Goal: Task Accomplishment & Management: Complete application form

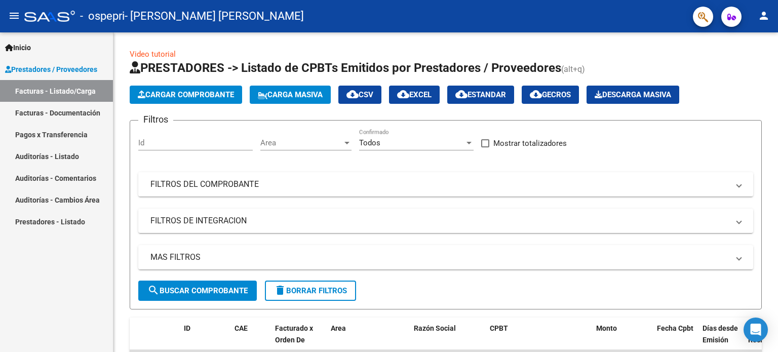
click at [27, 50] on span "Inicio" at bounding box center [18, 47] width 26 height 11
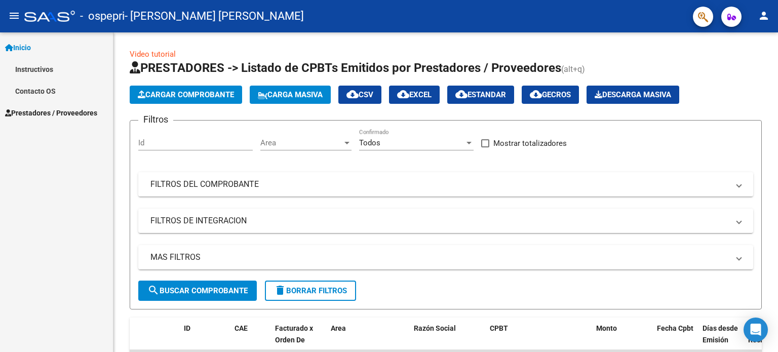
click at [32, 72] on link "Instructivos" at bounding box center [56, 69] width 113 height 22
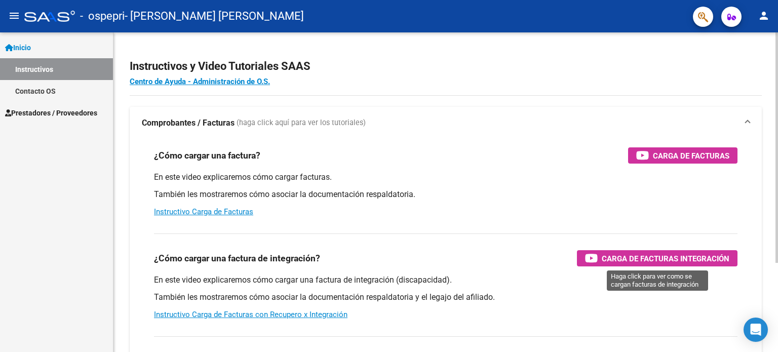
click at [643, 258] on span "Carga de Facturas Integración" at bounding box center [665, 258] width 128 height 13
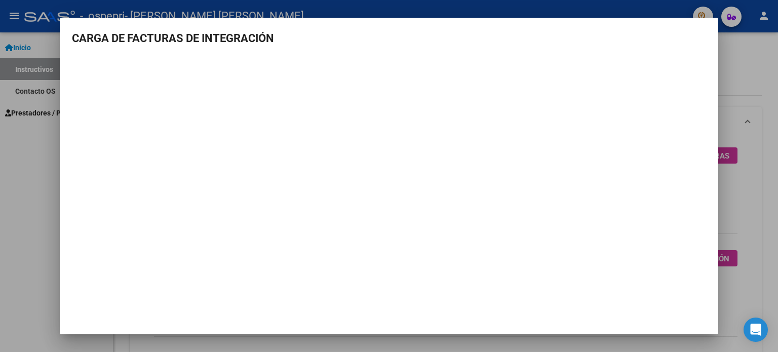
drag, startPoint x: 385, startPoint y: 30, endPoint x: 486, endPoint y: 42, distance: 101.5
click at [486, 42] on h3 "CARGA DE FACTURAS DE INTEGRACIÓN" at bounding box center [389, 38] width 634 height 17
click at [27, 208] on div at bounding box center [389, 176] width 778 height 352
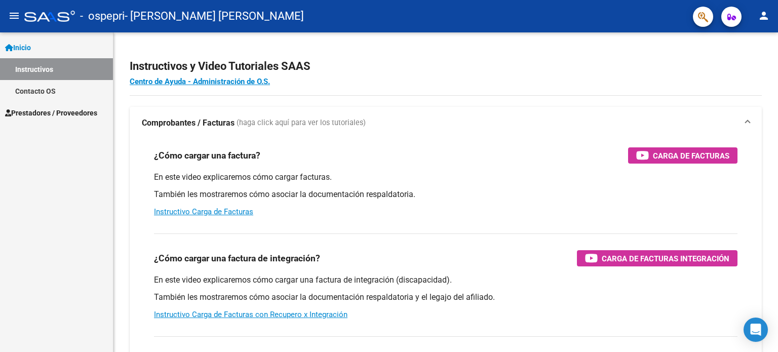
click at [47, 110] on span "Prestadores / Proveedores" at bounding box center [51, 112] width 92 height 11
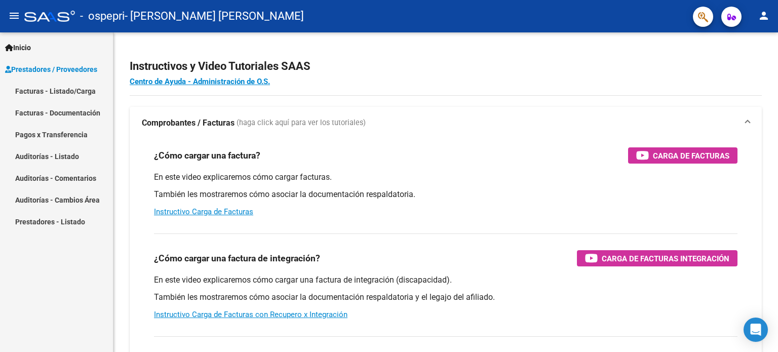
click at [54, 94] on link "Facturas - Listado/Carga" at bounding box center [56, 91] width 113 height 22
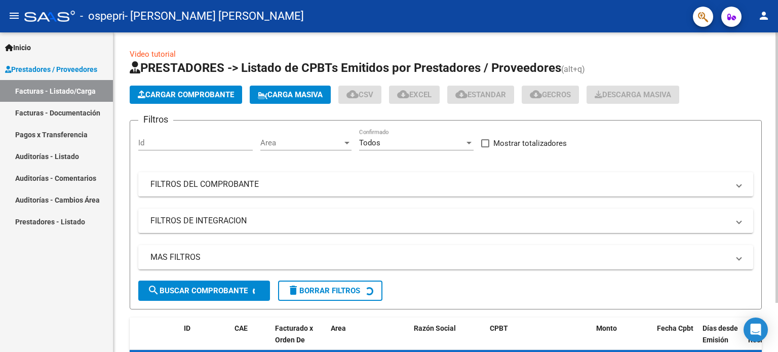
click at [198, 93] on span "Cargar Comprobante" at bounding box center [186, 94] width 96 height 9
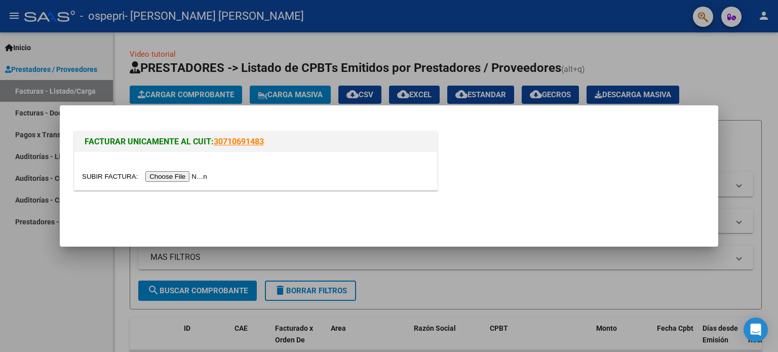
click at [179, 179] on input "file" at bounding box center [146, 176] width 128 height 11
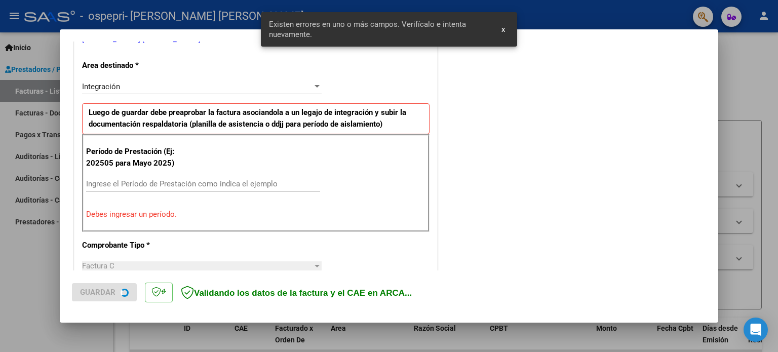
scroll to position [237, 0]
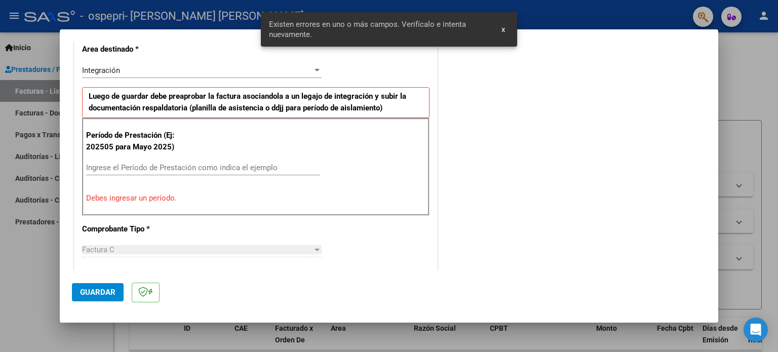
click at [192, 161] on div "Ingrese el Período de Prestación como indica el ejemplo" at bounding box center [203, 167] width 234 height 15
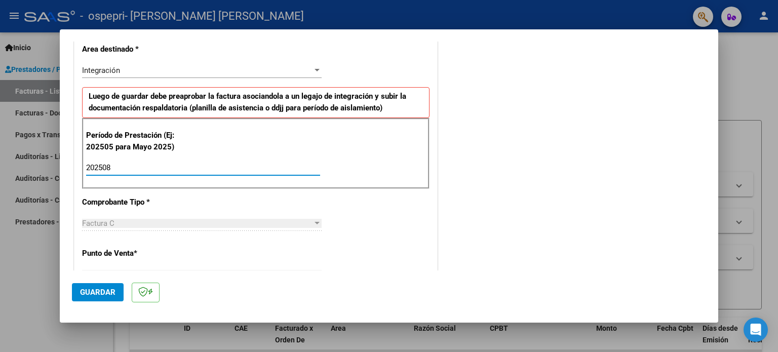
type input "202508"
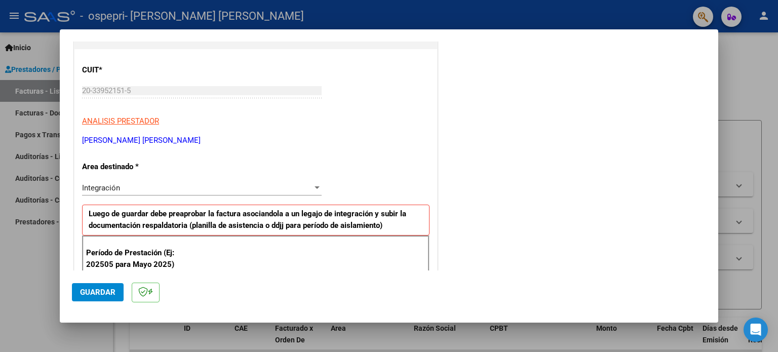
scroll to position [112, 0]
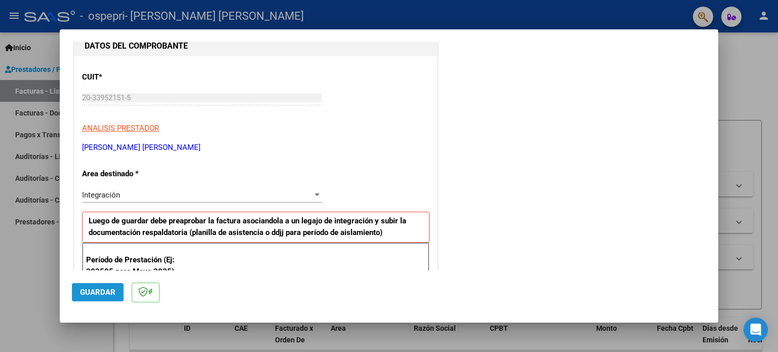
click at [101, 295] on span "Guardar" at bounding box center [97, 292] width 35 height 9
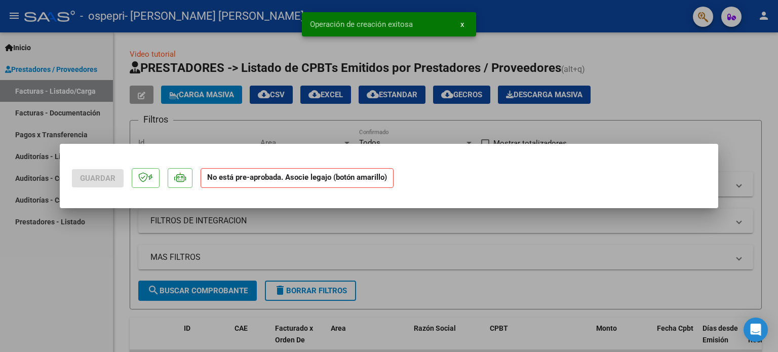
scroll to position [0, 0]
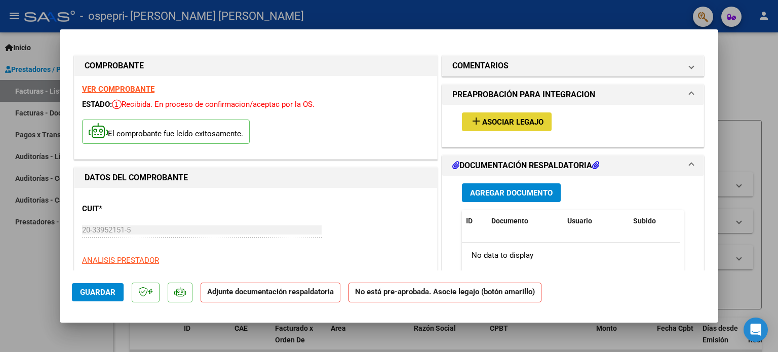
click at [503, 120] on span "Asociar Legajo" at bounding box center [512, 121] width 61 height 9
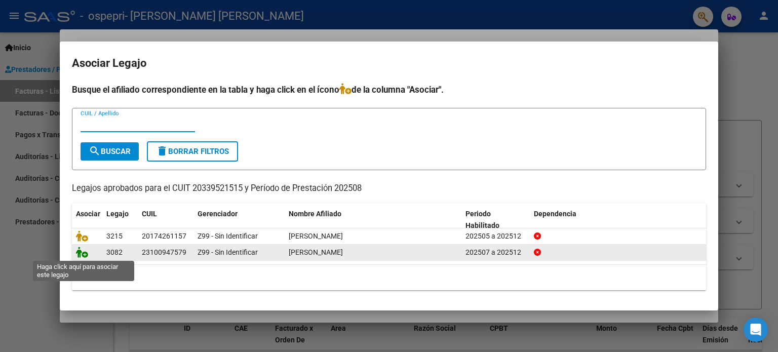
click at [80, 253] on icon at bounding box center [82, 252] width 12 height 11
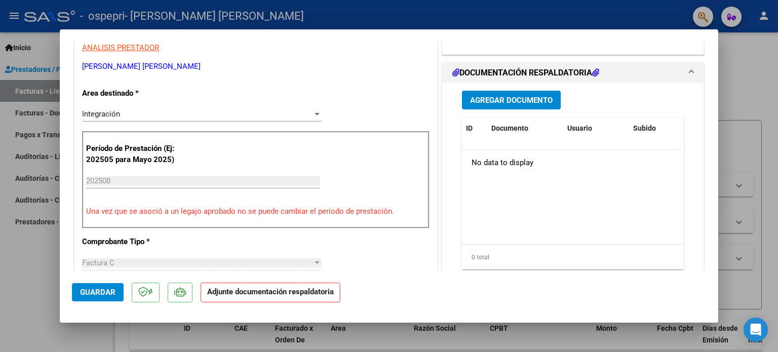
scroll to position [223, 0]
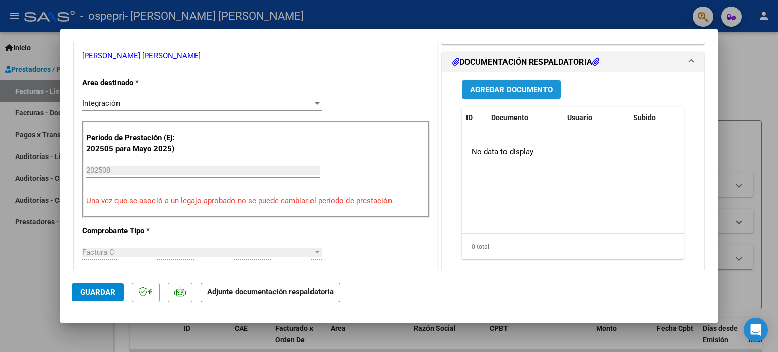
click at [518, 90] on span "Agregar Documento" at bounding box center [511, 89] width 83 height 9
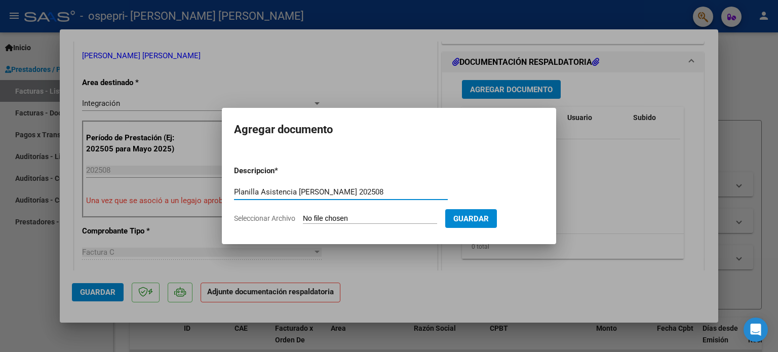
type input "Planilla Asistencia [PERSON_NAME] 202508"
click at [371, 215] on input "Seleccionar Archivo" at bounding box center [370, 219] width 134 height 10
type input "C:\fakepath\PLANILLA ASISTENCIA OSPEPRI [PERSON_NAME][DATE].pdf"
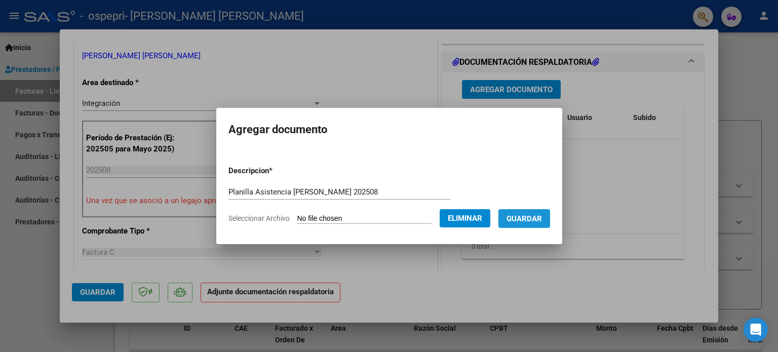
click at [532, 219] on span "Guardar" at bounding box center [523, 218] width 35 height 9
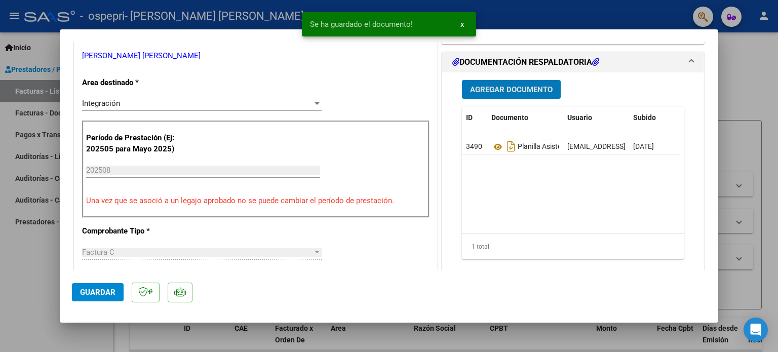
click at [510, 89] on span "Agregar Documento" at bounding box center [511, 89] width 83 height 9
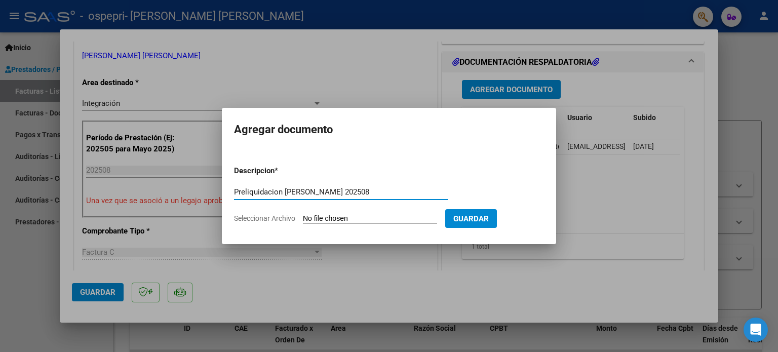
type input "Preliquidacion [PERSON_NAME] 202508"
click at [288, 216] on span "Seleccionar Archivo" at bounding box center [264, 218] width 61 height 8
click at [303, 216] on input "Seleccionar Archivo" at bounding box center [370, 219] width 134 height 10
type input "C:\fakepath\Preliquidacion [PERSON_NAME] 08-25.pdf"
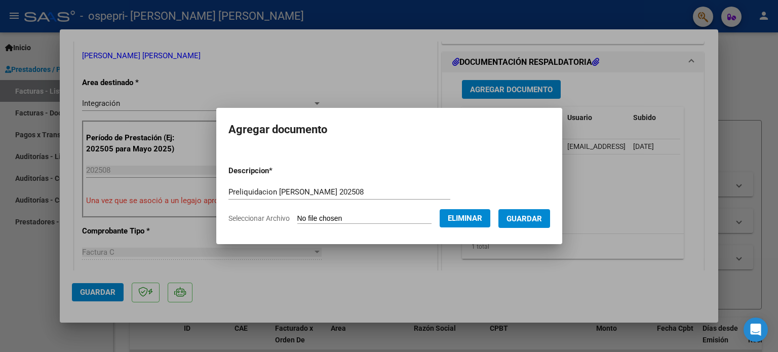
click at [537, 217] on span "Guardar" at bounding box center [523, 218] width 35 height 9
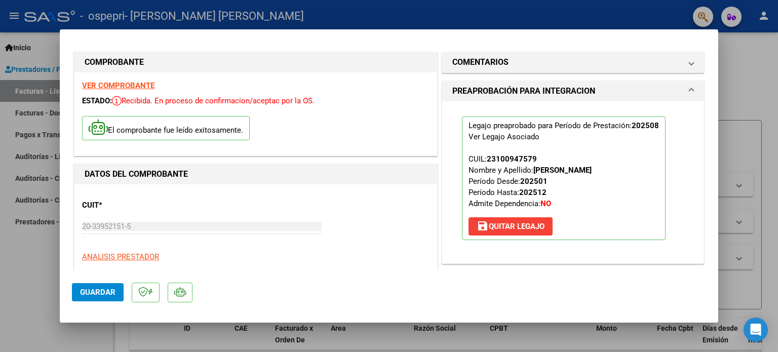
scroll to position [0, 0]
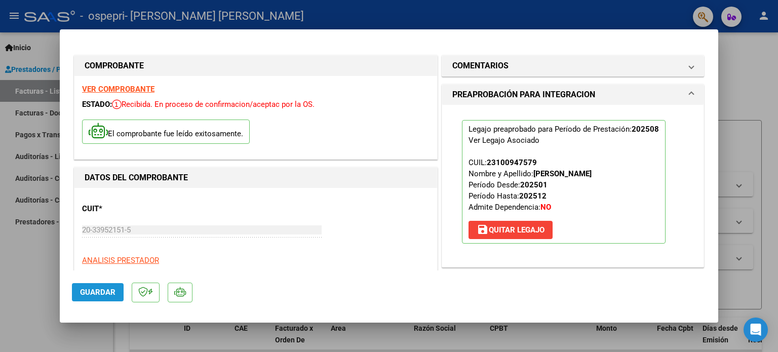
click at [101, 294] on span "Guardar" at bounding box center [97, 292] width 35 height 9
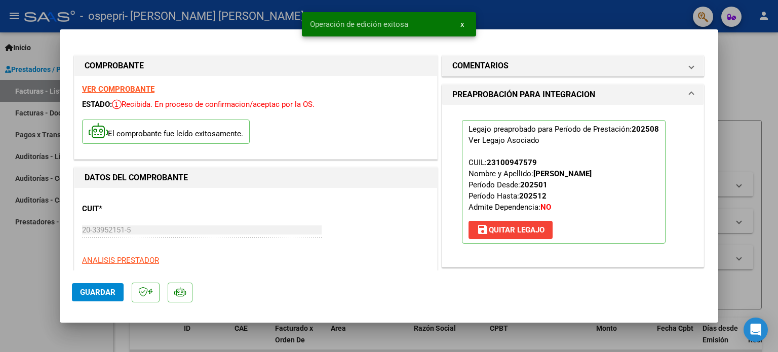
click at [461, 24] on span "x" at bounding box center [462, 24] width 4 height 9
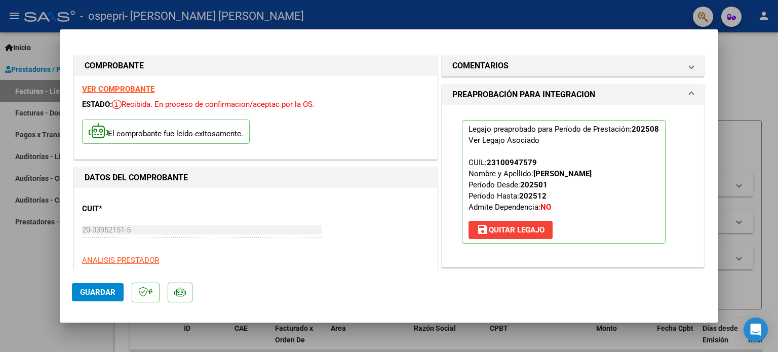
click at [46, 49] on div at bounding box center [389, 176] width 778 height 352
type input "$ 0,00"
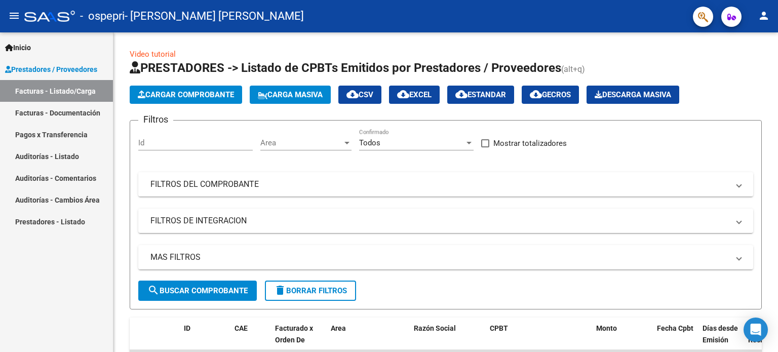
click at [59, 130] on link "Pagos x Transferencia" at bounding box center [56, 135] width 113 height 22
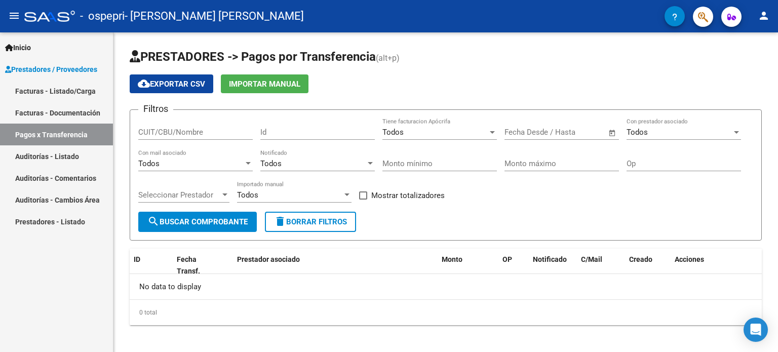
click at [55, 111] on link "Facturas - Documentación" at bounding box center [56, 113] width 113 height 22
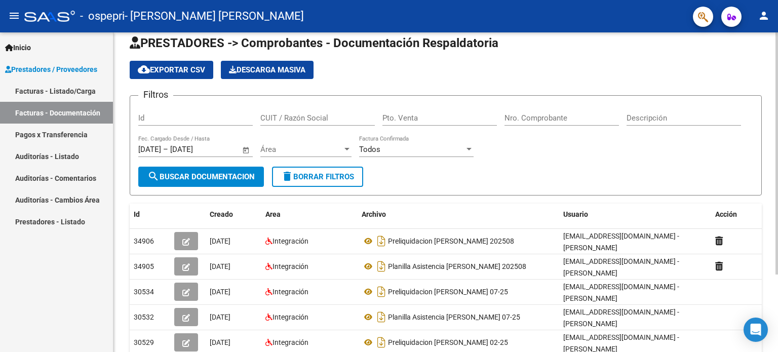
scroll to position [12, 0]
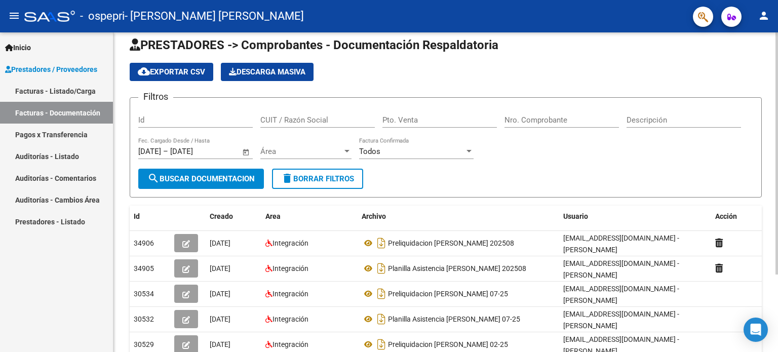
click at [777, 93] on div at bounding box center [776, 162] width 3 height 242
click at [52, 136] on link "Pagos x Transferencia" at bounding box center [56, 135] width 113 height 22
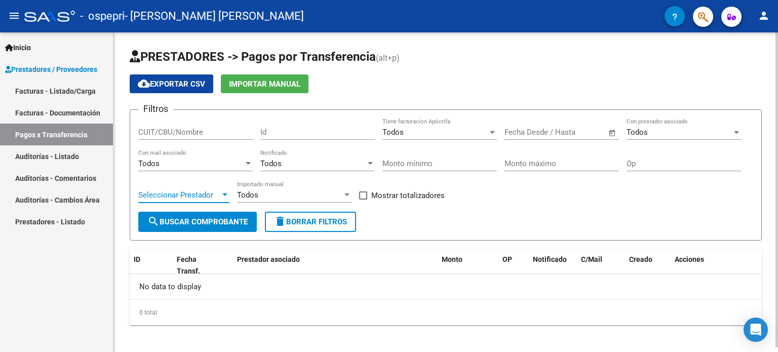
click at [215, 196] on span "Seleccionar Prestador" at bounding box center [179, 194] width 82 height 9
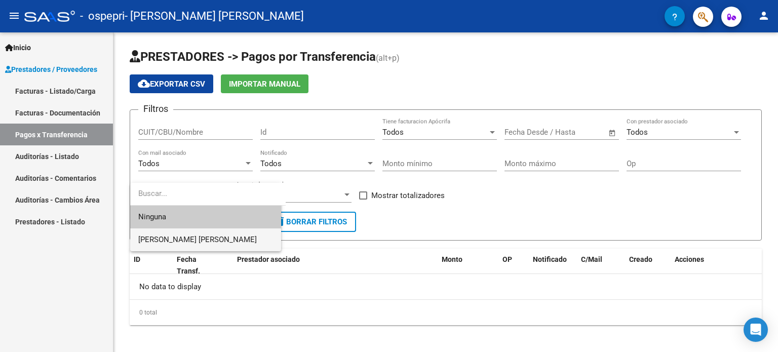
click at [213, 234] on span "[PERSON_NAME] [PERSON_NAME]" at bounding box center [205, 239] width 135 height 23
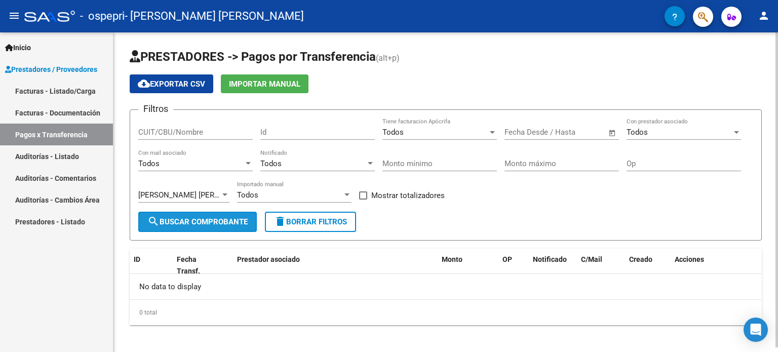
click at [206, 215] on button "search Buscar Comprobante" at bounding box center [197, 222] width 118 height 20
click at [611, 135] on span "Open calendar" at bounding box center [612, 132] width 24 height 24
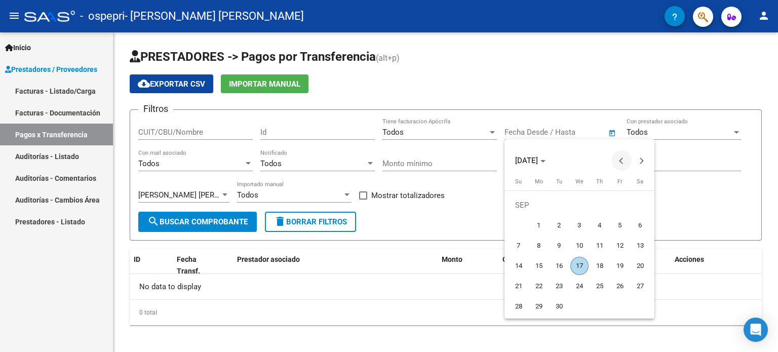
click at [620, 162] on button "Previous month" at bounding box center [621, 160] width 20 height 20
click at [516, 224] on span "1" at bounding box center [518, 225] width 18 height 18
type input "[DATE]"
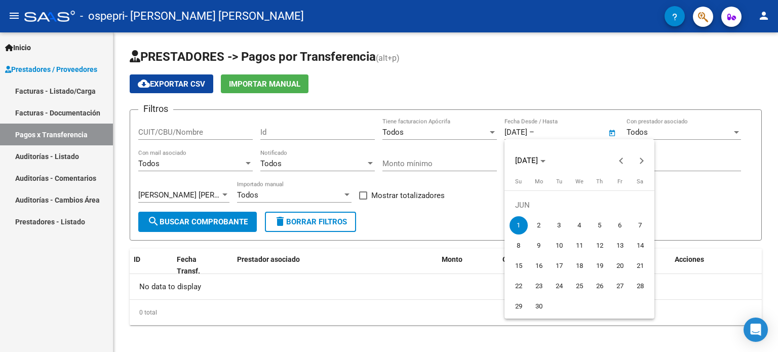
click at [713, 128] on div at bounding box center [389, 176] width 778 height 352
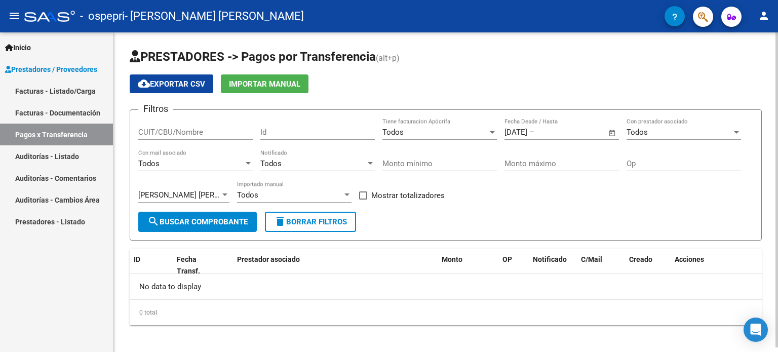
click at [585, 135] on input "text" at bounding box center [560, 132] width 49 height 9
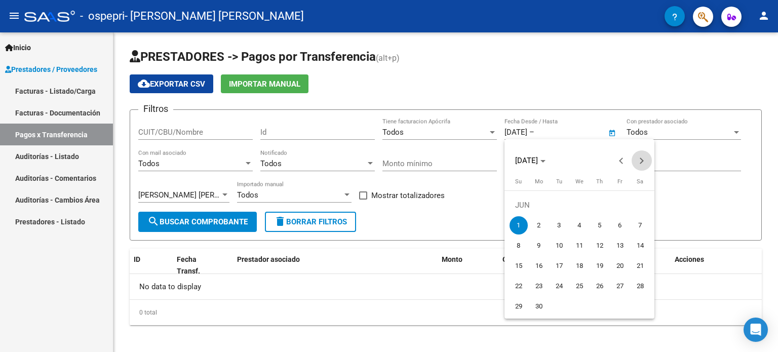
click at [642, 162] on span "Next month" at bounding box center [641, 160] width 20 height 20
click at [643, 160] on button "Next month" at bounding box center [641, 160] width 20 height 20
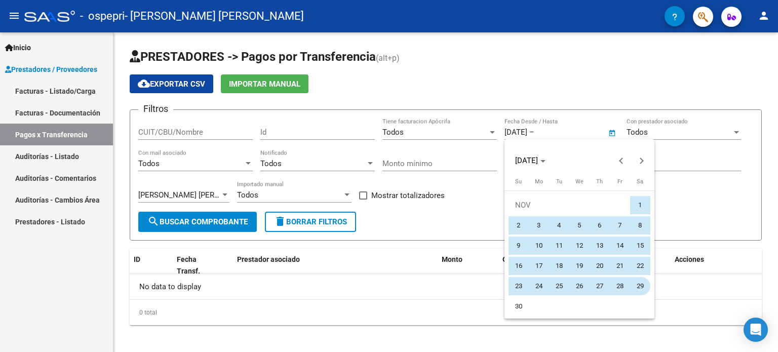
click at [633, 286] on span "29" at bounding box center [640, 286] width 18 height 18
type input "[DATE]"
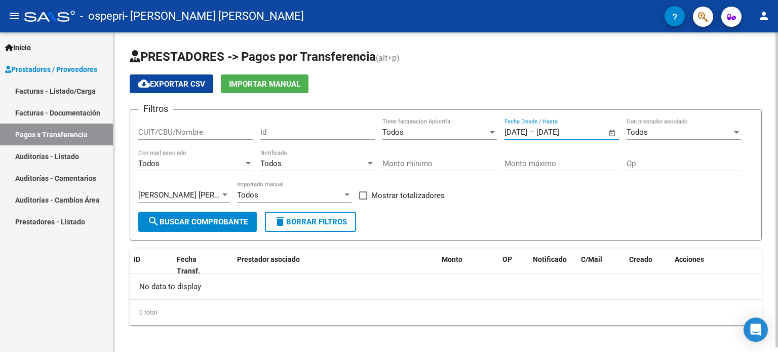
click at [239, 224] on span "search Buscar Comprobante" at bounding box center [197, 221] width 100 height 9
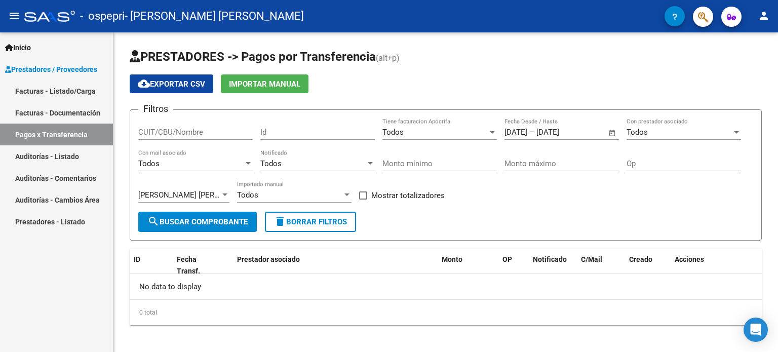
click at [52, 65] on span "Prestadores / Proveedores" at bounding box center [51, 69] width 92 height 11
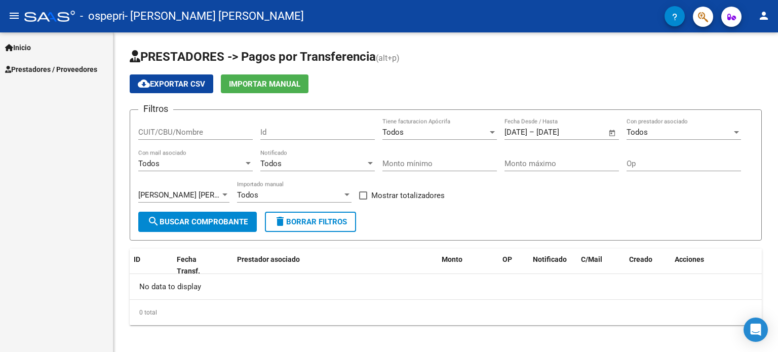
click at [52, 65] on span "Prestadores / Proveedores" at bounding box center [51, 69] width 92 height 11
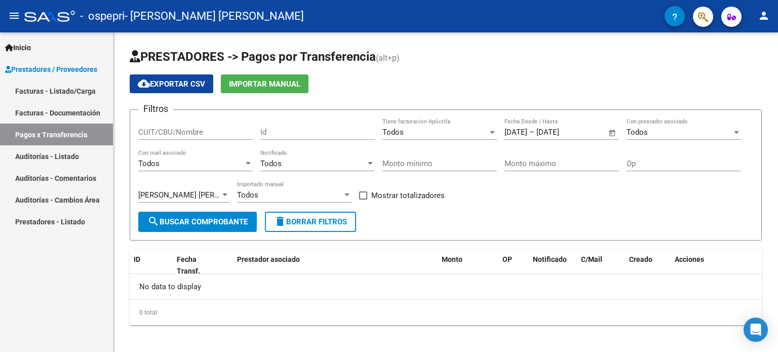
click at [57, 222] on link "Prestadores - Listado" at bounding box center [56, 222] width 113 height 22
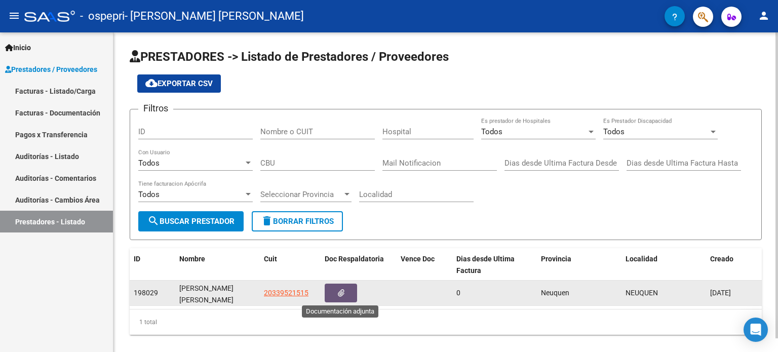
click at [342, 296] on icon "button" at bounding box center [341, 293] width 7 height 8
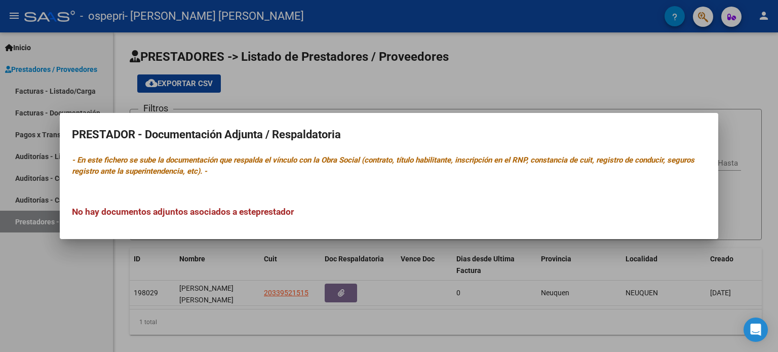
click at [393, 255] on div at bounding box center [389, 176] width 778 height 352
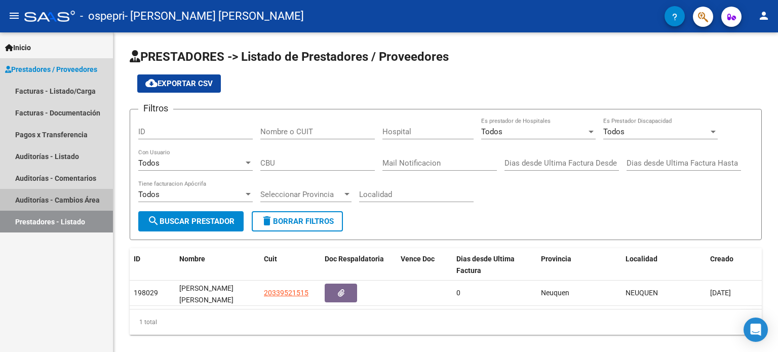
click at [51, 201] on link "Auditorías - Cambios Área" at bounding box center [56, 200] width 113 height 22
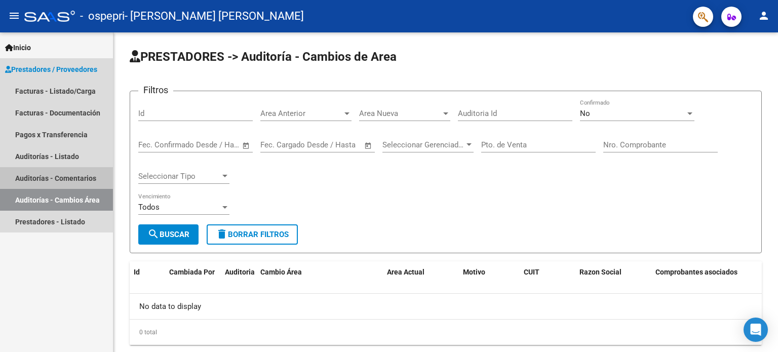
click at [51, 186] on link "Auditorías - Comentarios" at bounding box center [56, 178] width 113 height 22
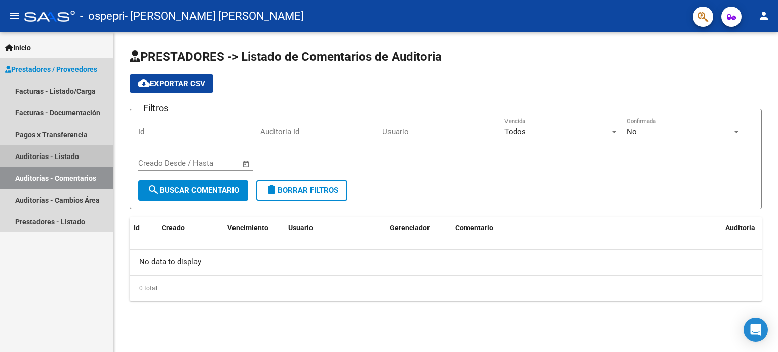
click at [47, 156] on link "Auditorías - Listado" at bounding box center [56, 156] width 113 height 22
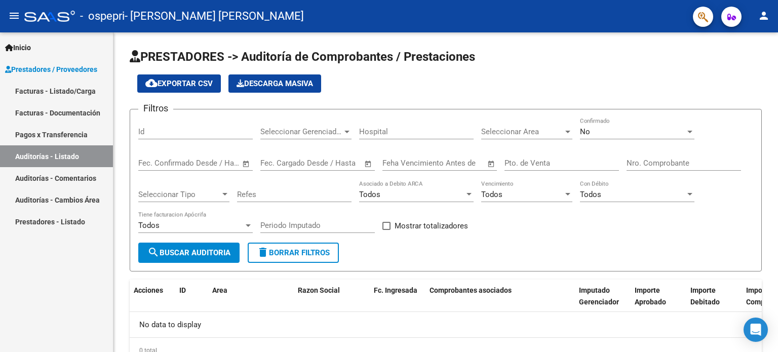
click at [34, 91] on link "Facturas - Listado/Carga" at bounding box center [56, 91] width 113 height 22
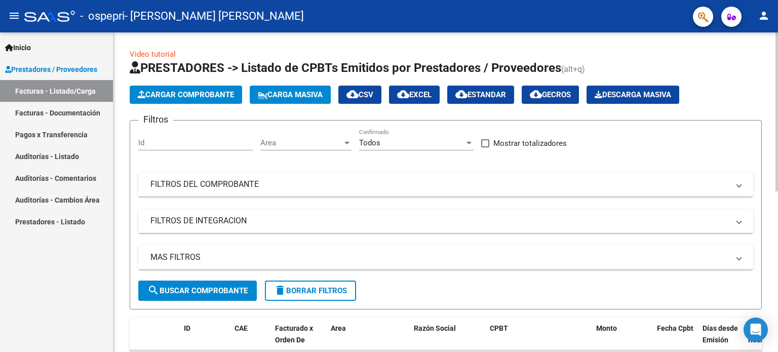
click at [261, 222] on mat-panel-title "FILTROS DE INTEGRACION" at bounding box center [439, 220] width 578 height 11
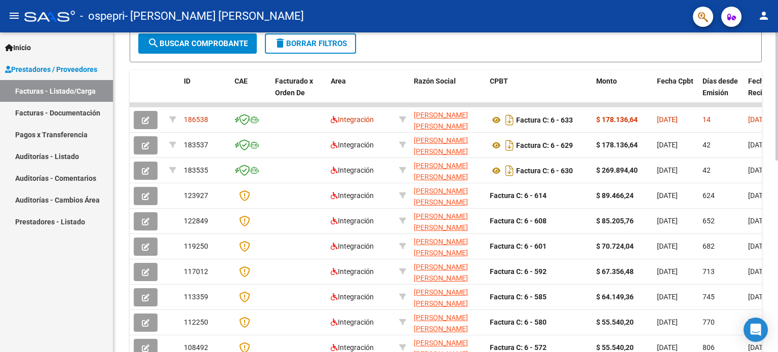
scroll to position [399, 0]
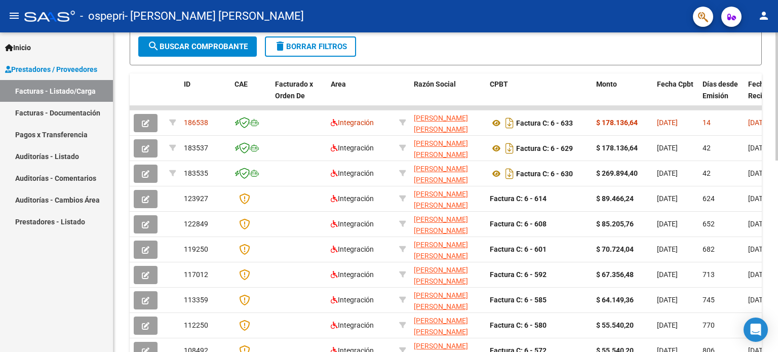
click at [772, 284] on div "Video tutorial PRESTADORES -> Listado de CPBTs Emitidos por Prestadores / Prove…" at bounding box center [446, 29] width 667 height 792
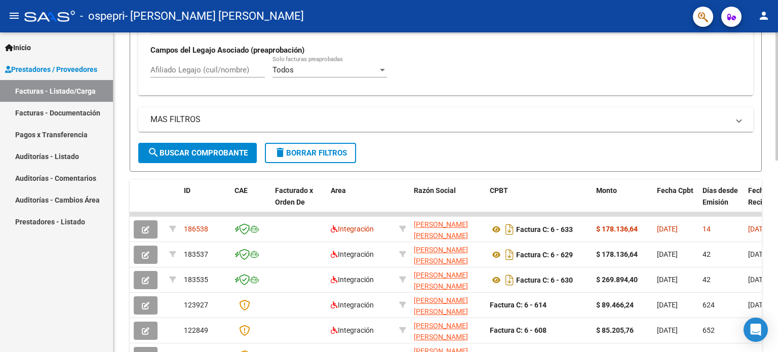
scroll to position [478, 0]
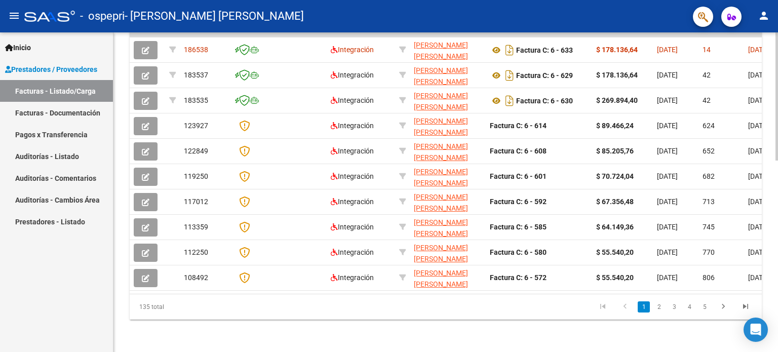
click at [777, 351] on html "menu - ospepri - [PERSON_NAME] [PERSON_NAME] person Inicio Instructivos Contact…" at bounding box center [389, 176] width 778 height 352
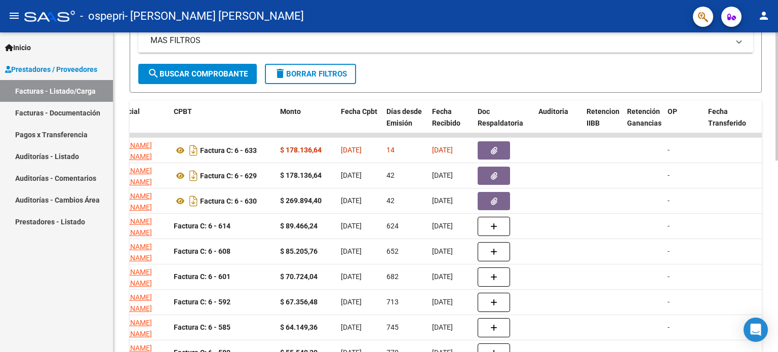
scroll to position [366, 0]
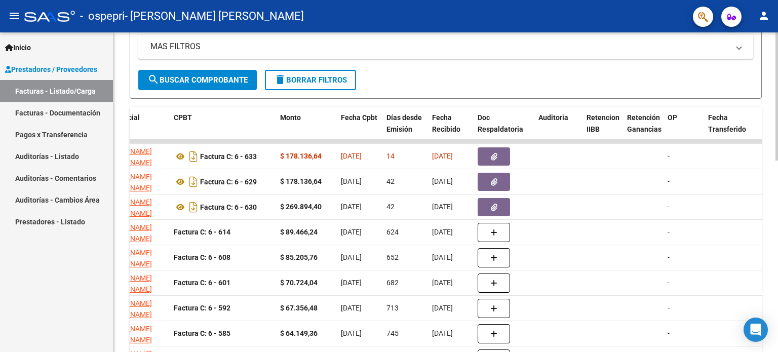
click at [777, 208] on div at bounding box center [776, 245] width 3 height 128
